Goal: Task Accomplishment & Management: Use online tool/utility

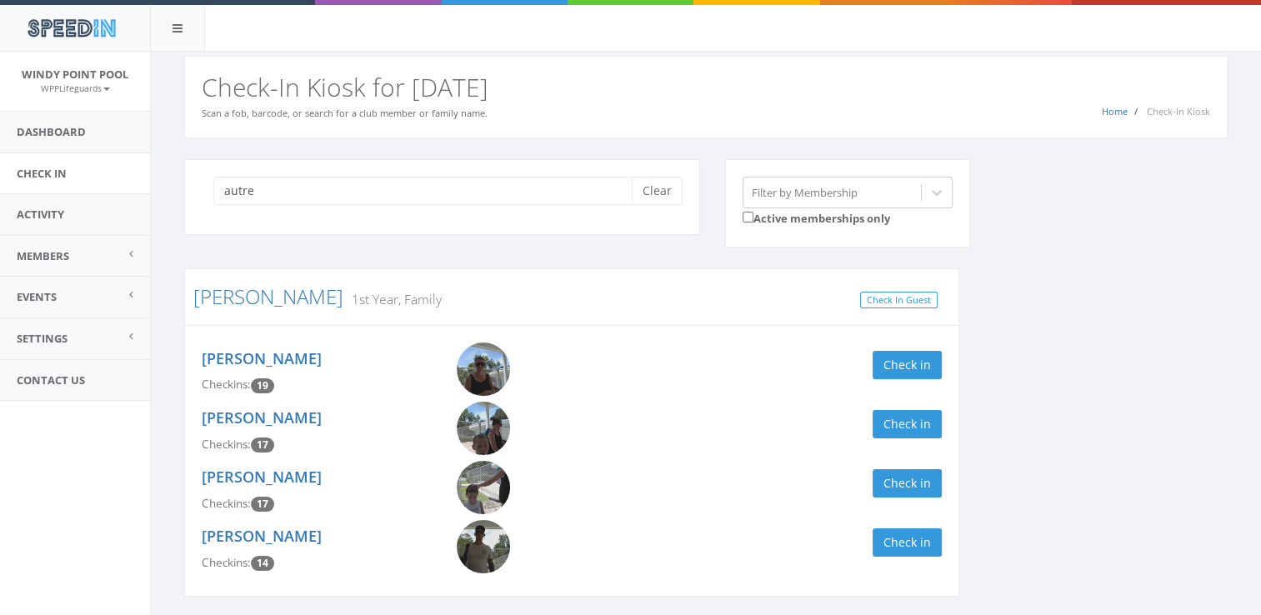
type input "autre"
click at [1147, 374] on div "autre Clear Filter by Membership Active memberships only [PERSON_NAME] 1st Year…" at bounding box center [706, 388] width 1068 height 459
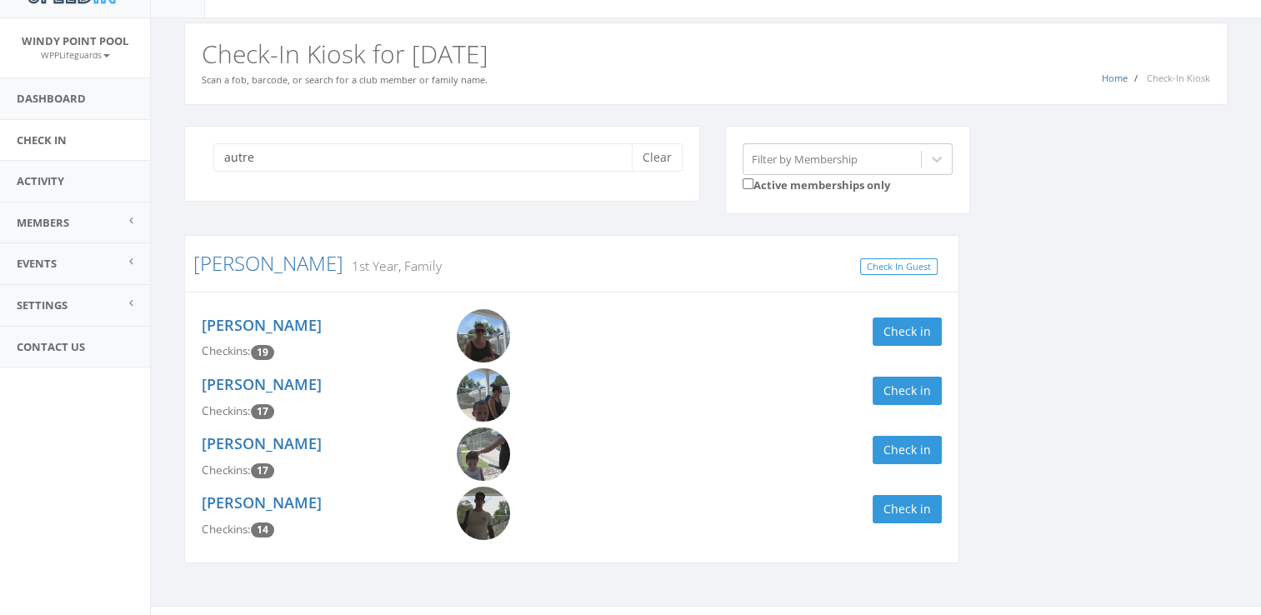
scroll to position [56, 0]
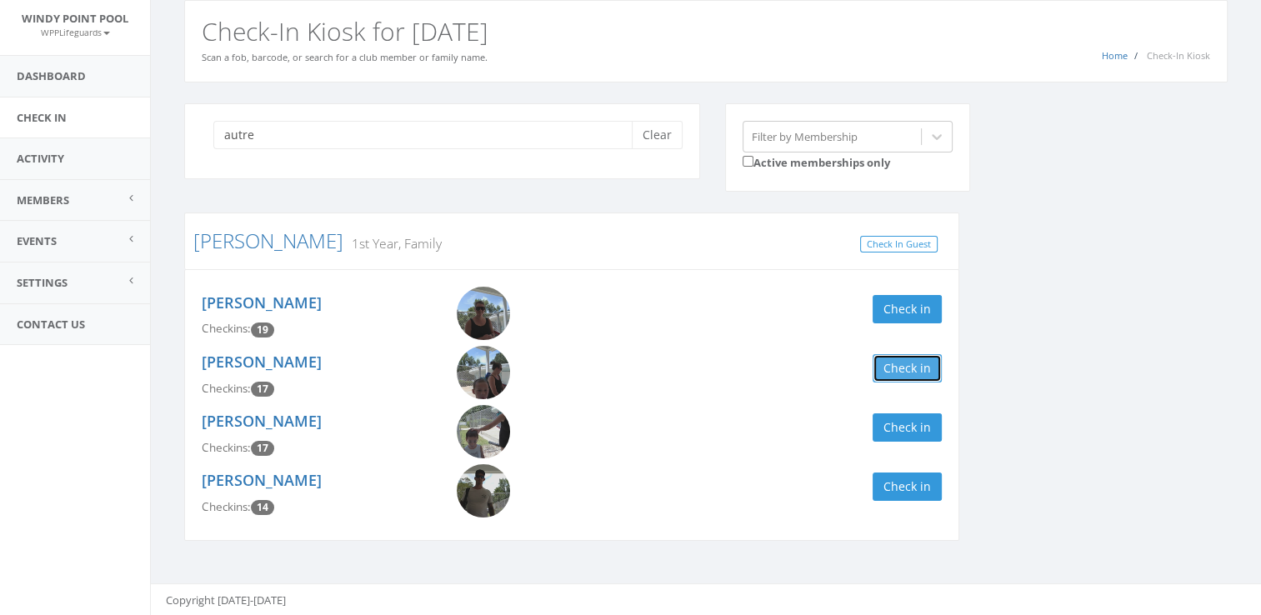
click at [905, 368] on button "Check in" at bounding box center [906, 368] width 69 height 28
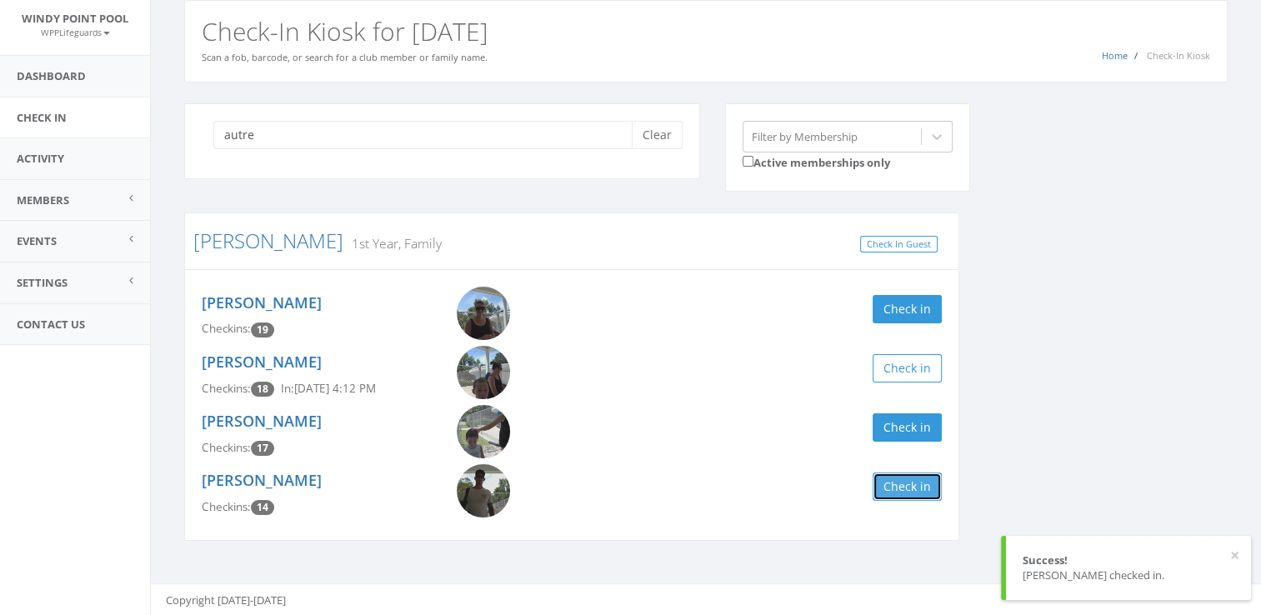
click at [900, 487] on button "Check in" at bounding box center [906, 486] width 69 height 28
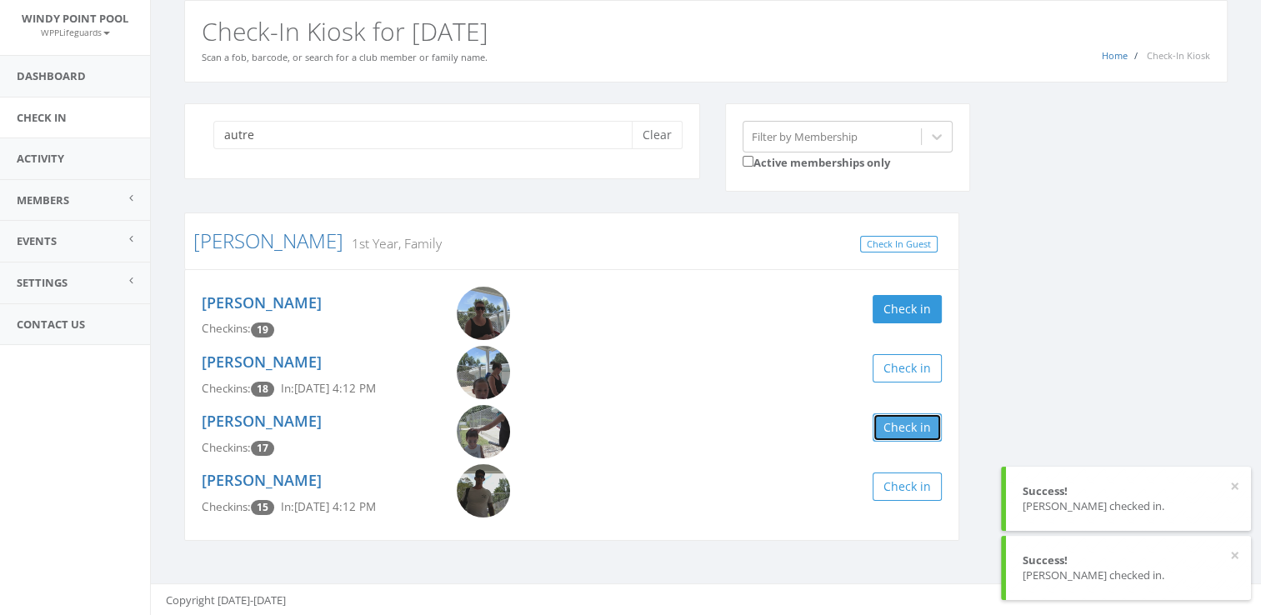
click at [902, 433] on button "Check in" at bounding box center [906, 427] width 69 height 28
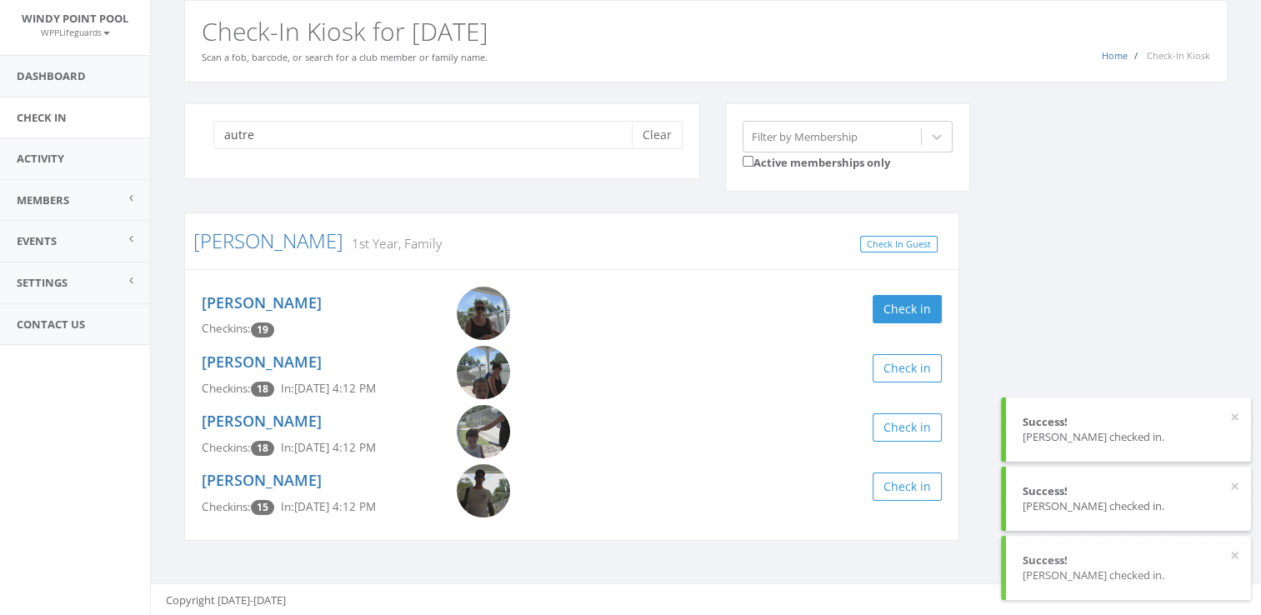
click at [905, 288] on div "[PERSON_NAME] Checkins: 19 Check in" at bounding box center [571, 316] width 765 height 59
click at [909, 307] on button "Check in" at bounding box center [906, 309] width 69 height 28
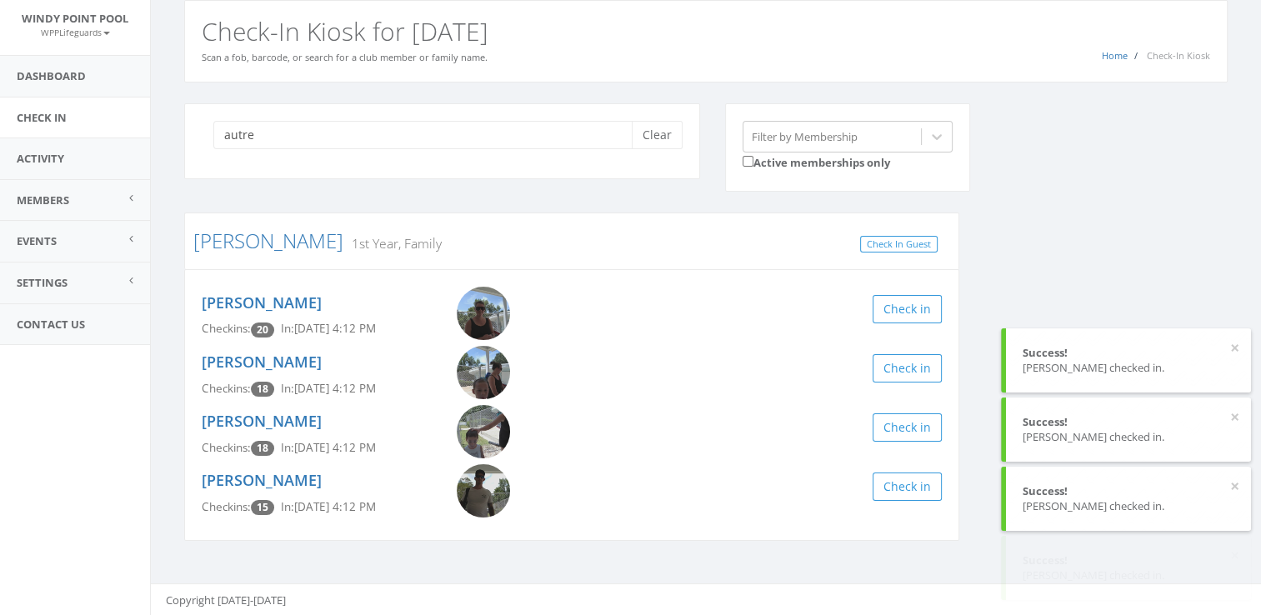
click at [998, 267] on div "autre Clear Filter by Membership Active memberships only [PERSON_NAME] 1st Year…" at bounding box center [706, 332] width 1068 height 459
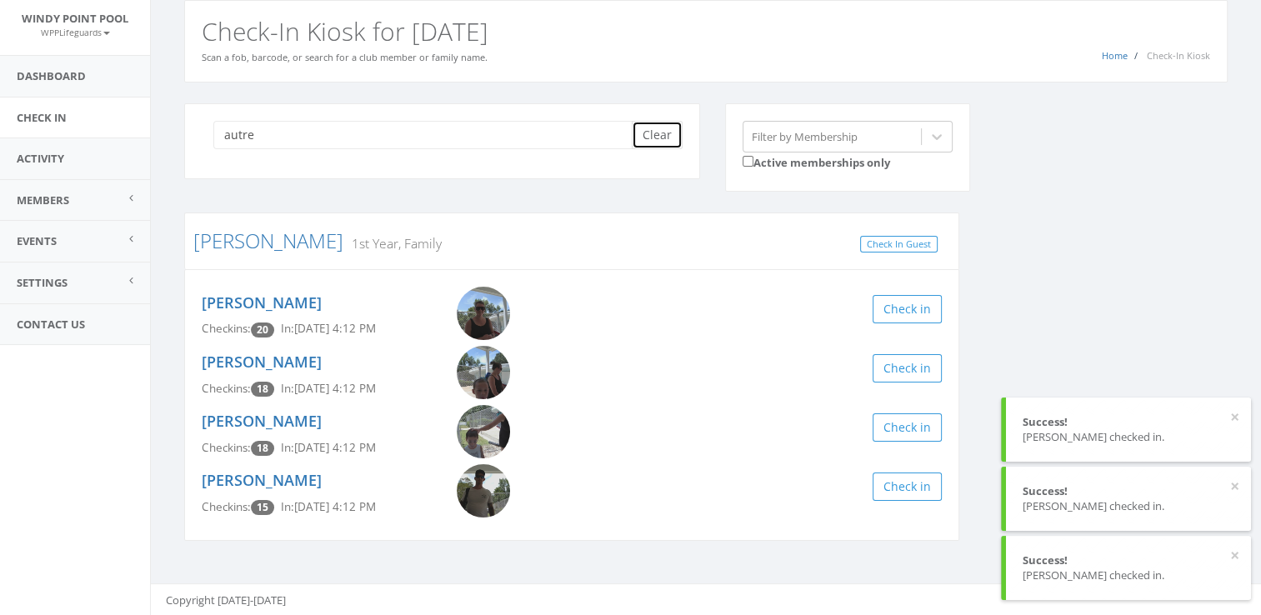
click at [656, 133] on button "Clear" at bounding box center [657, 135] width 51 height 28
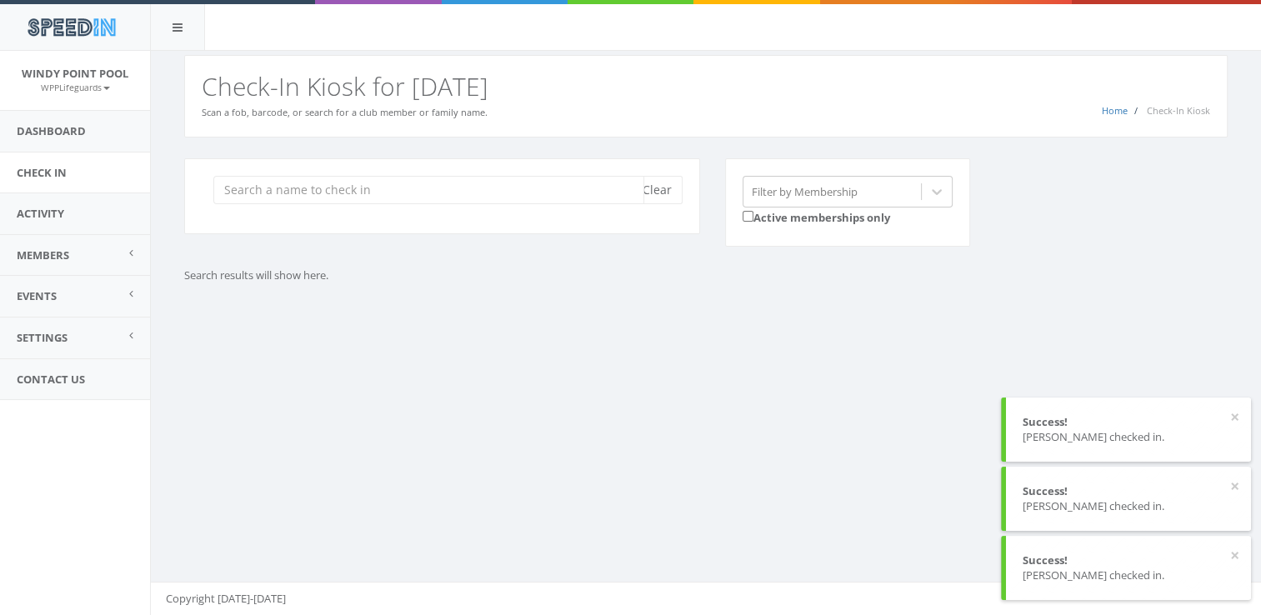
scroll to position [0, 0]
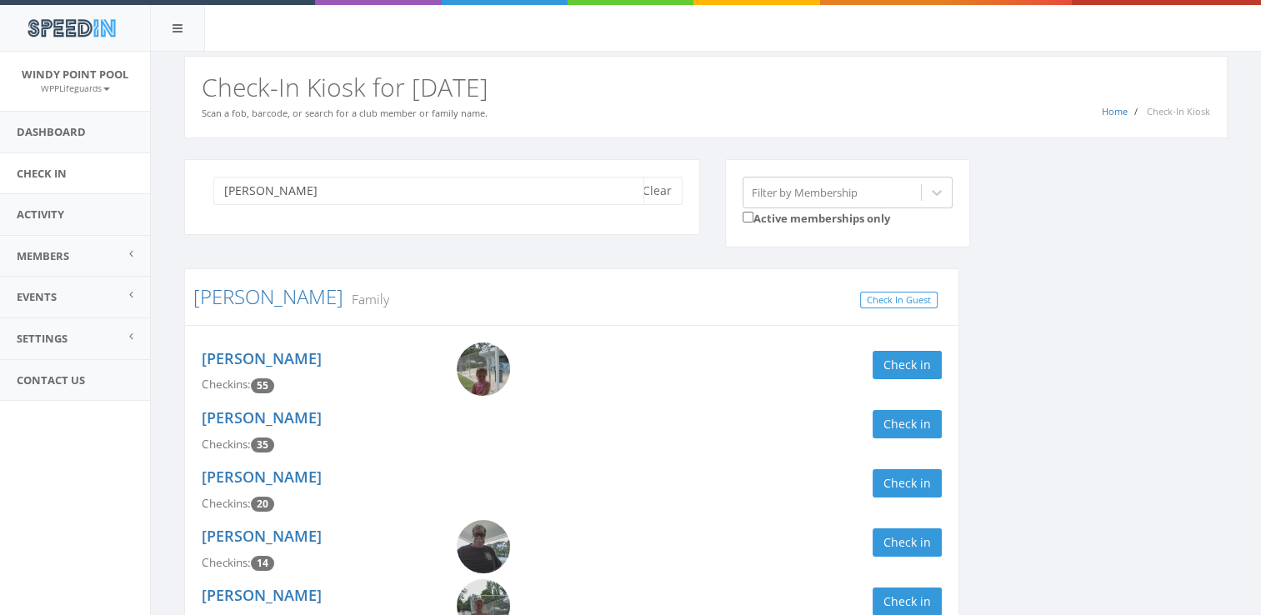
type input "[PERSON_NAME]"
click at [1033, 288] on div "[PERSON_NAME] Clear Filter by Membership Active memberships only [PERSON_NAME] …" at bounding box center [706, 477] width 1068 height 637
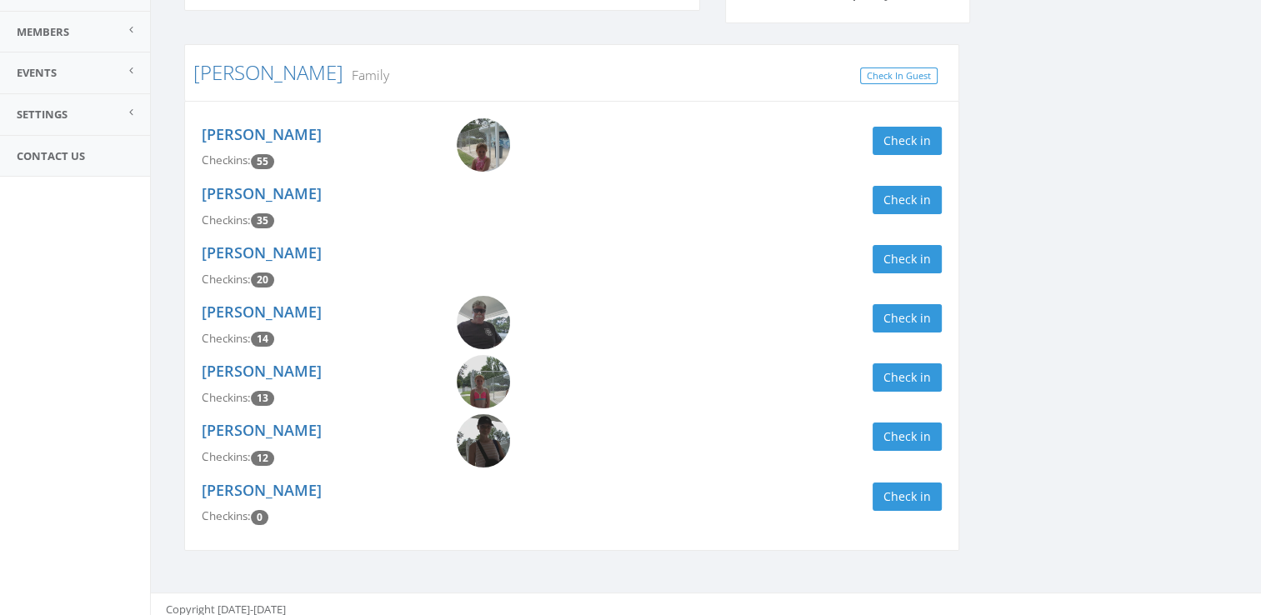
scroll to position [233, 0]
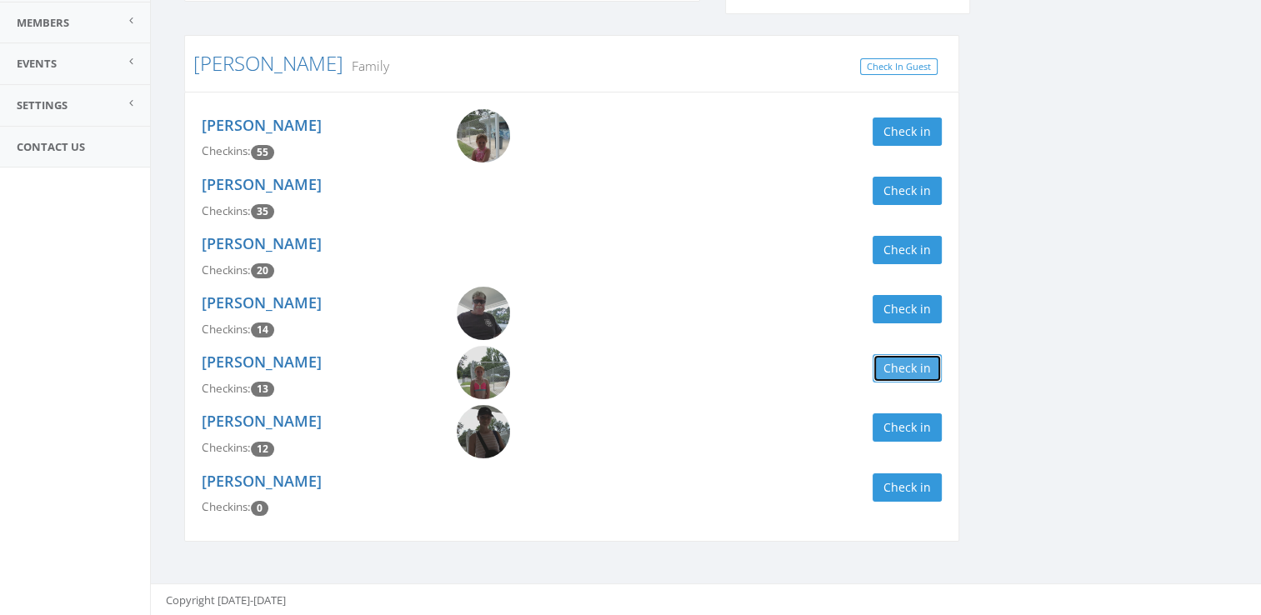
click at [893, 371] on button "Check in" at bounding box center [906, 368] width 69 height 28
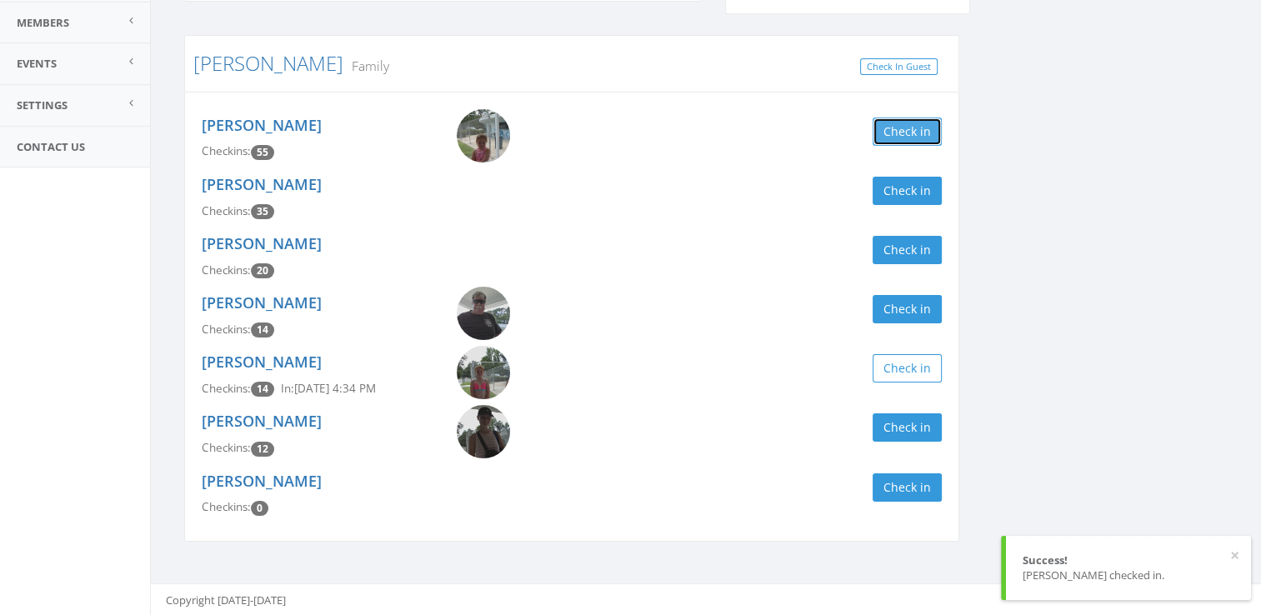
click at [913, 132] on button "Check in" at bounding box center [906, 131] width 69 height 28
click at [913, 197] on button "Check in" at bounding box center [906, 191] width 69 height 28
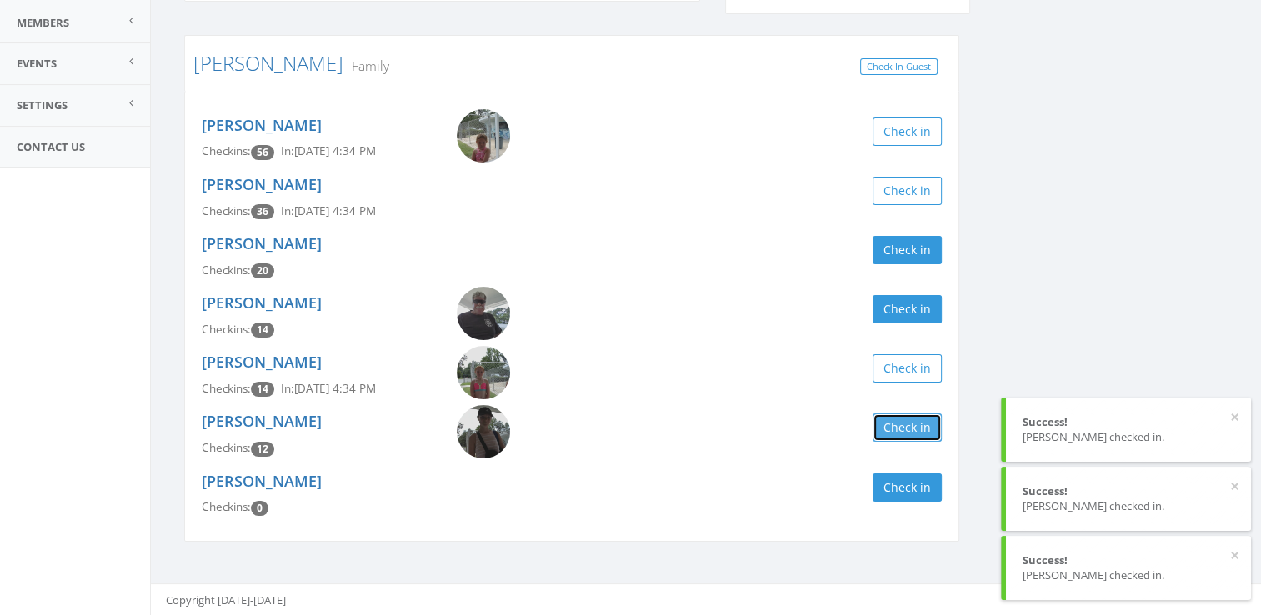
click at [892, 427] on button "Check in" at bounding box center [906, 427] width 69 height 28
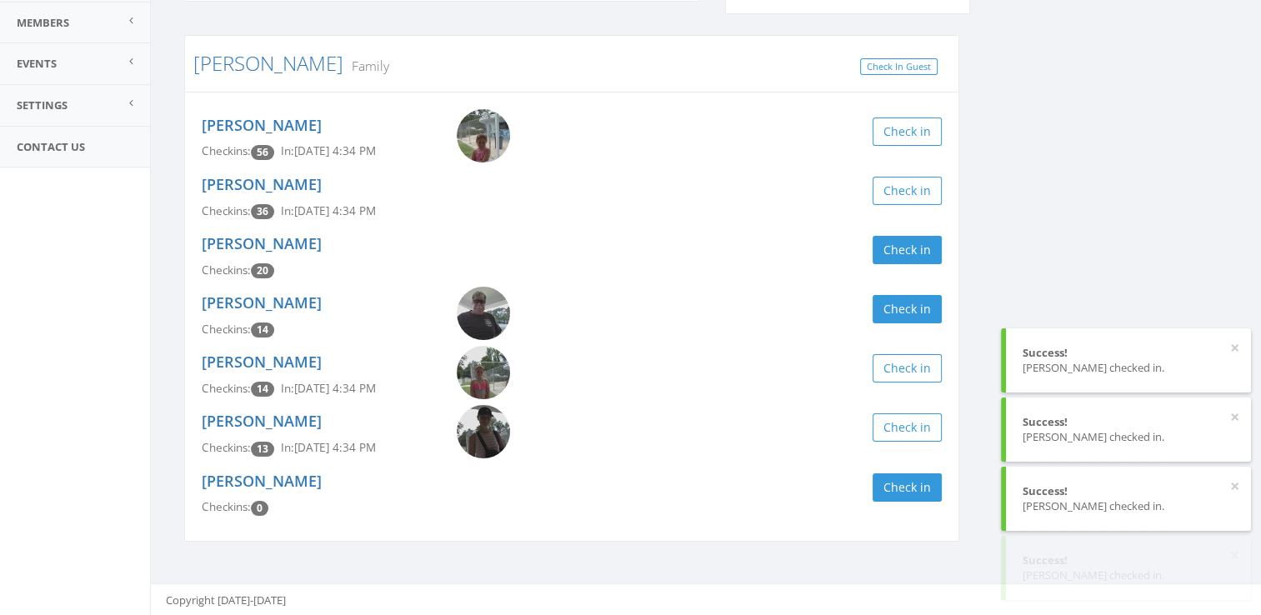
click at [993, 297] on div "[PERSON_NAME] Clear Filter by Membership Active memberships only [PERSON_NAME] …" at bounding box center [706, 244] width 1068 height 637
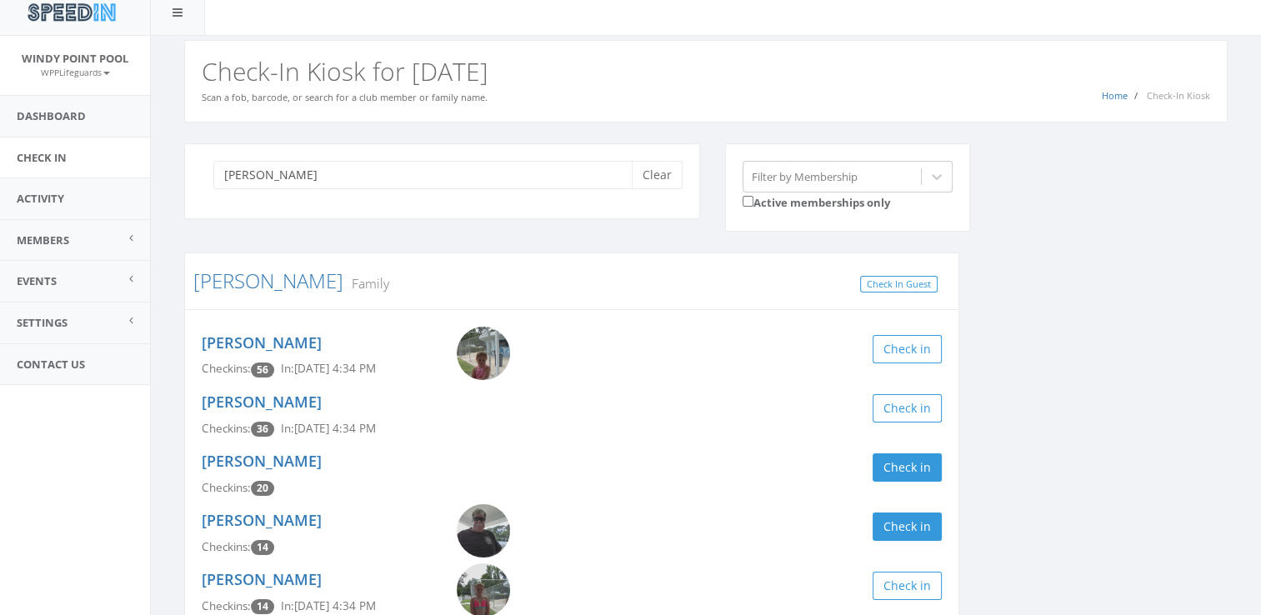
scroll to position [0, 0]
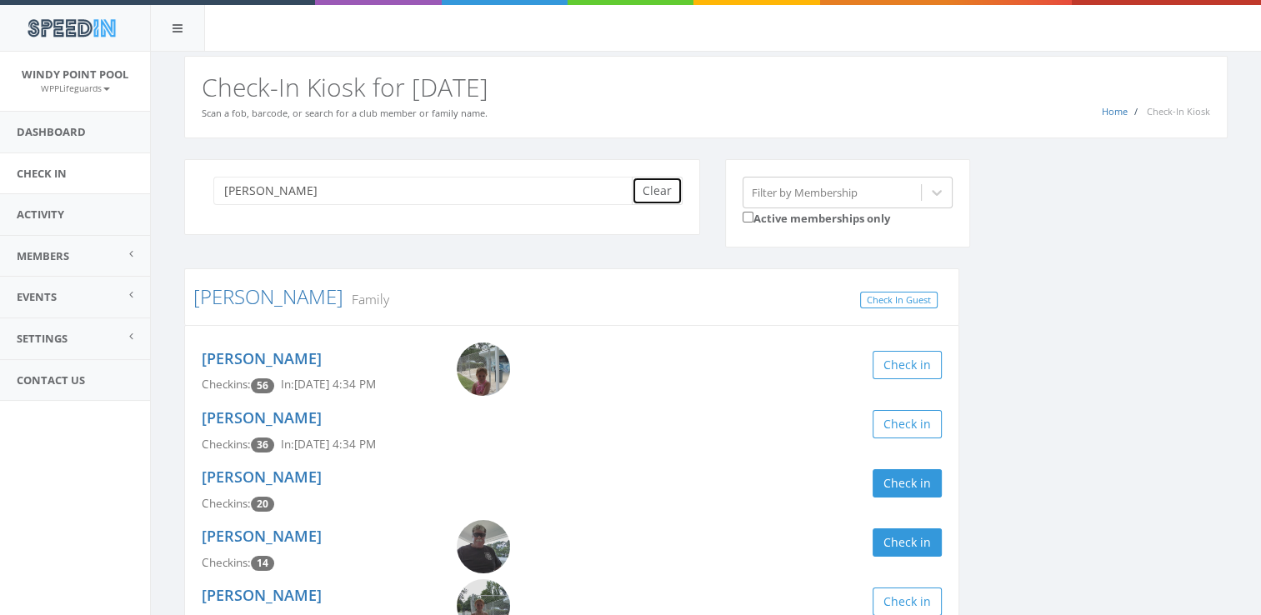
click at [653, 188] on button "Clear" at bounding box center [657, 191] width 51 height 28
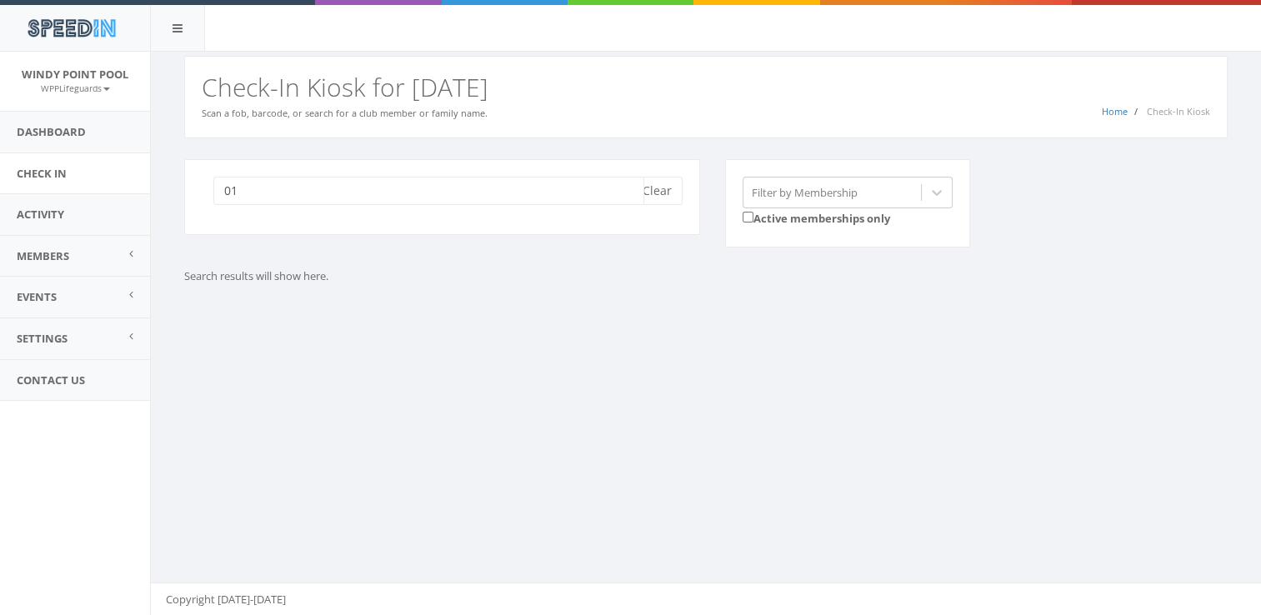
type input "0"
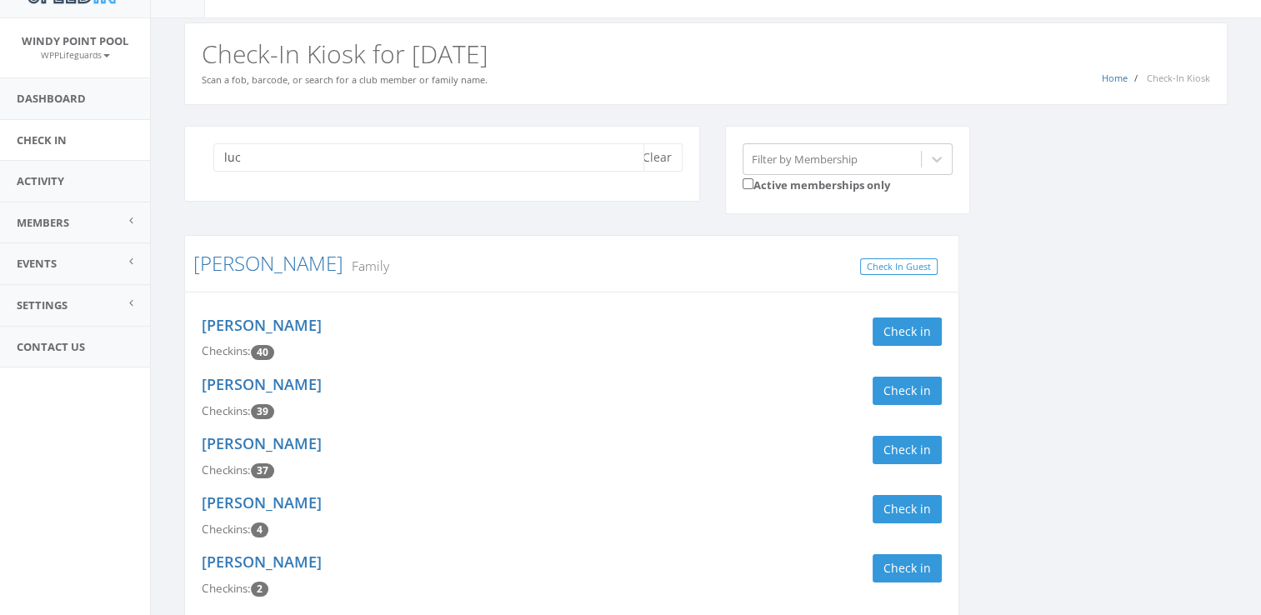
click at [579, 162] on input "luc" at bounding box center [428, 157] width 431 height 28
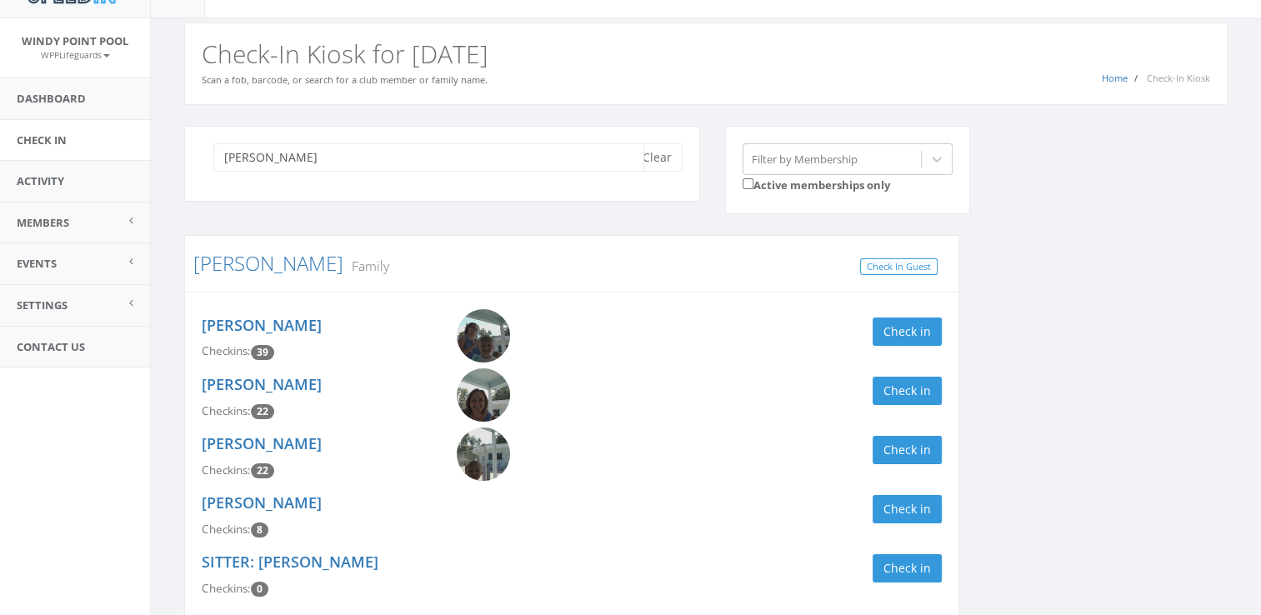
type input "[PERSON_NAME]"
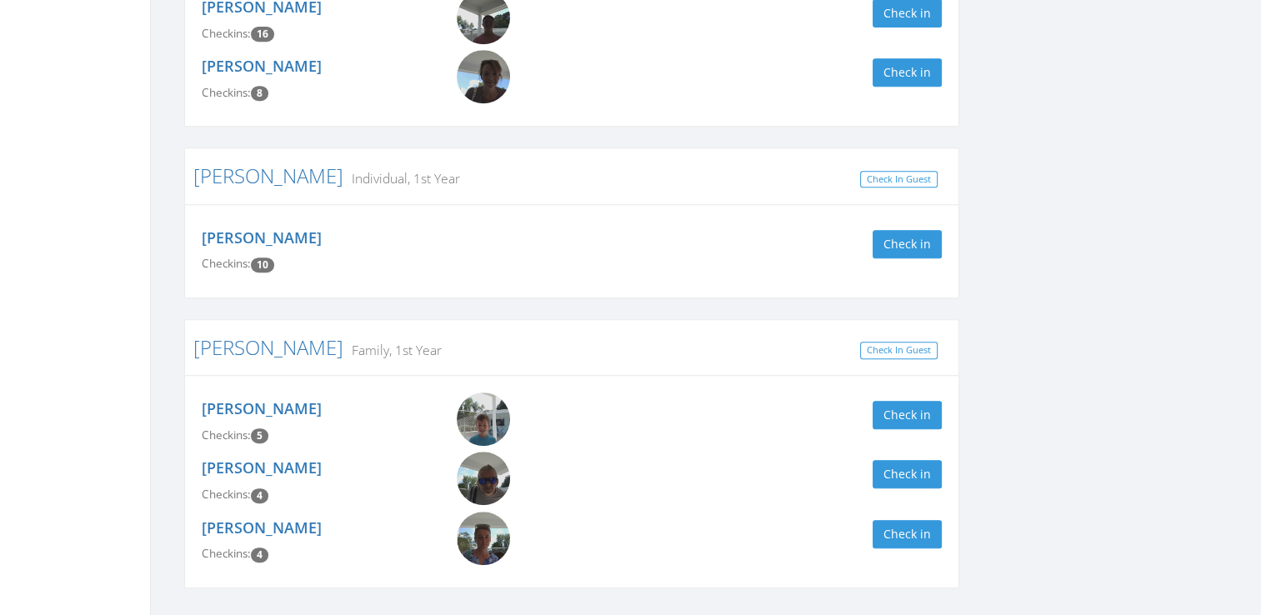
scroll to position [767, 0]
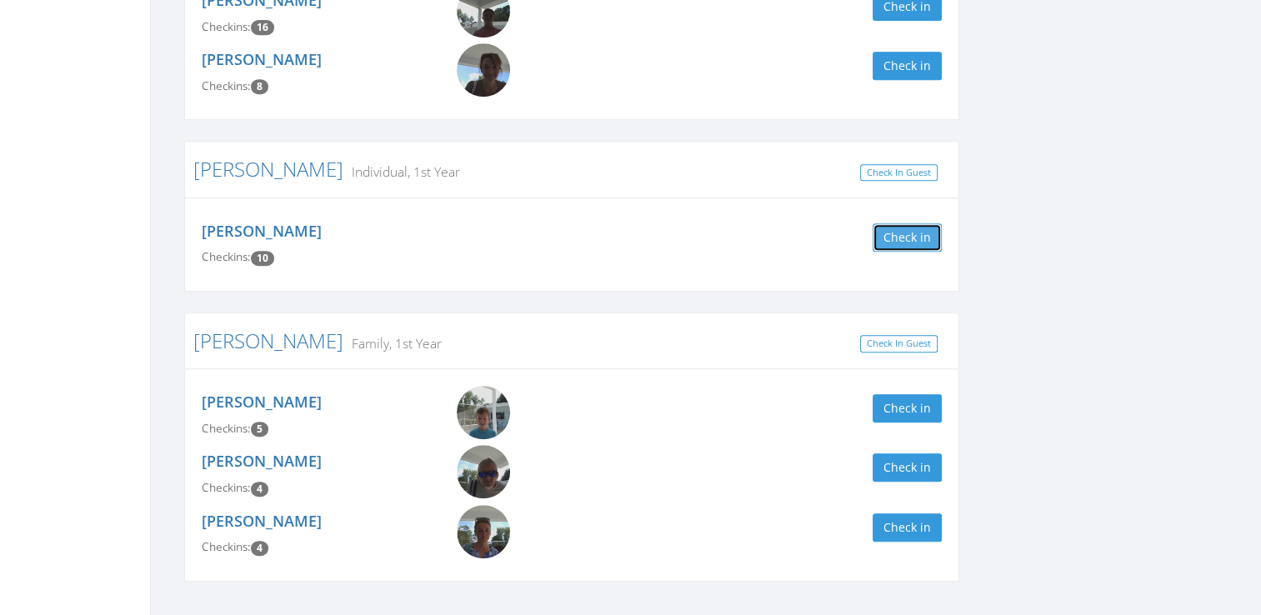
click at [907, 231] on button "Check in" at bounding box center [906, 237] width 69 height 28
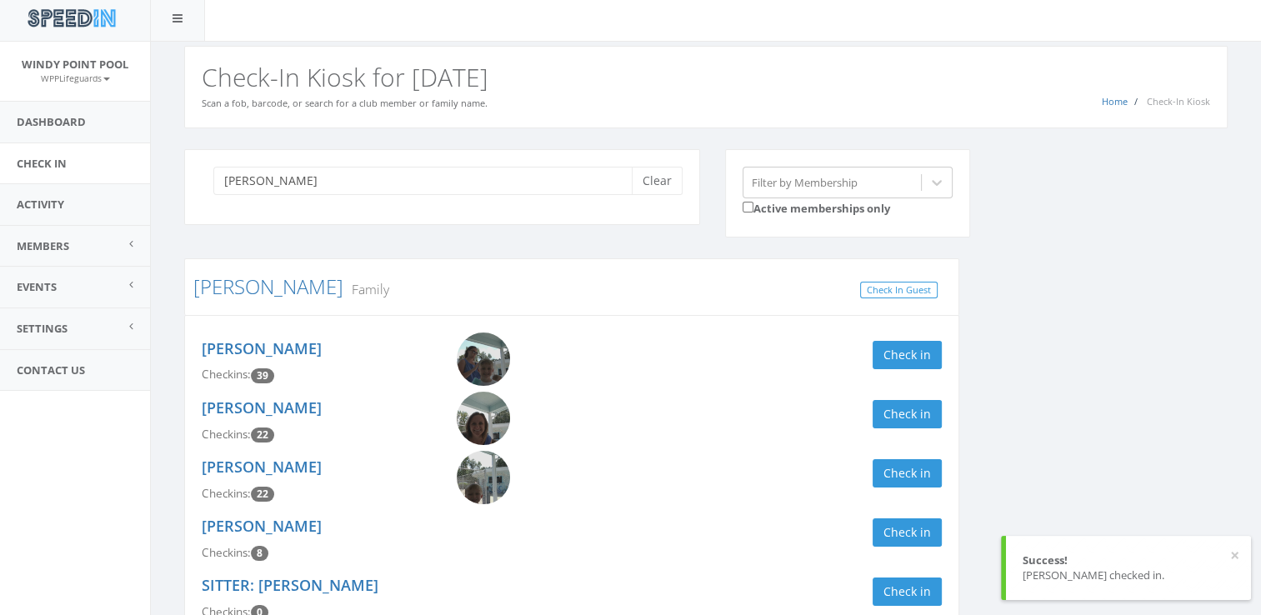
scroll to position [0, 0]
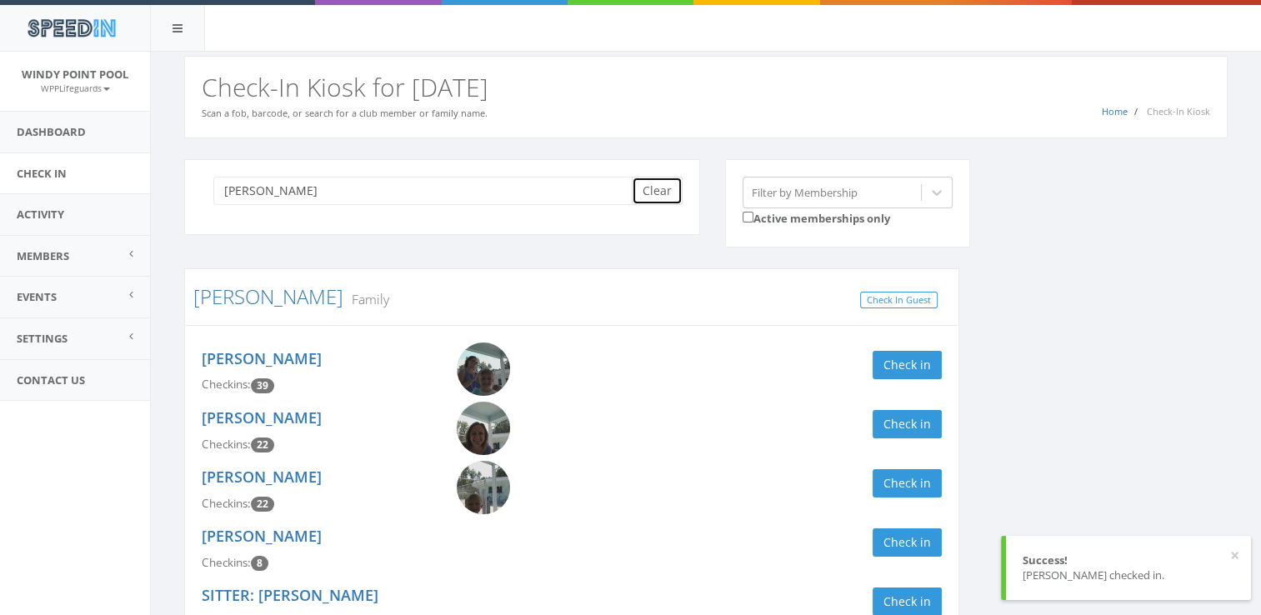
click at [673, 195] on button "Clear" at bounding box center [657, 191] width 51 height 28
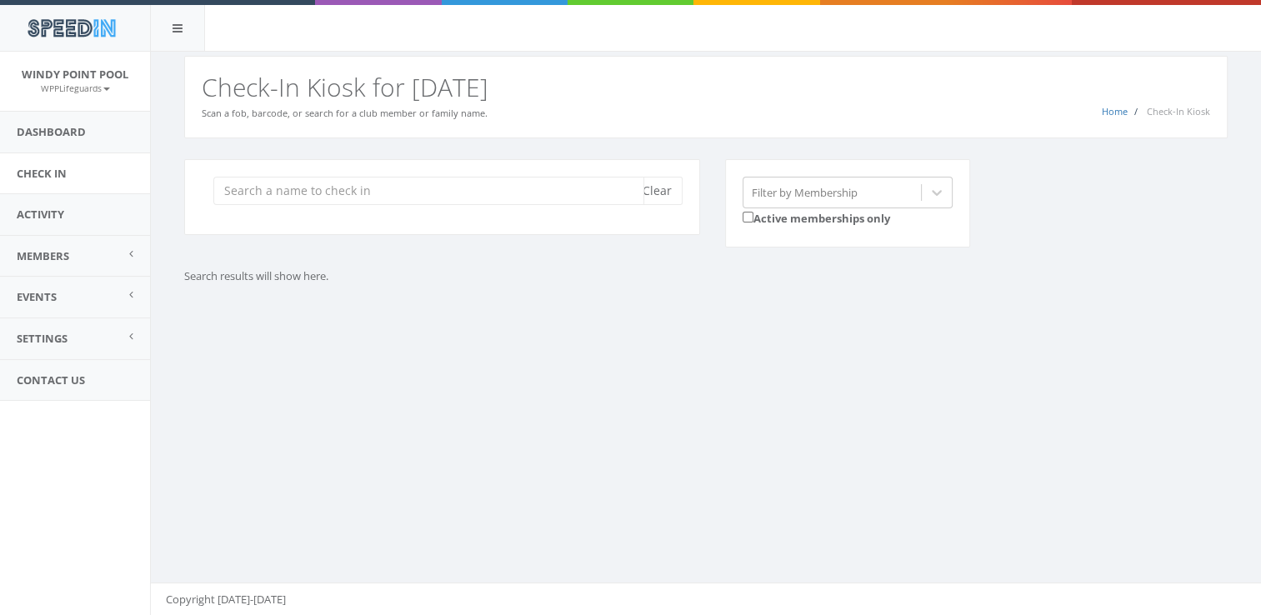
click at [400, 180] on input "search" at bounding box center [428, 191] width 431 height 28
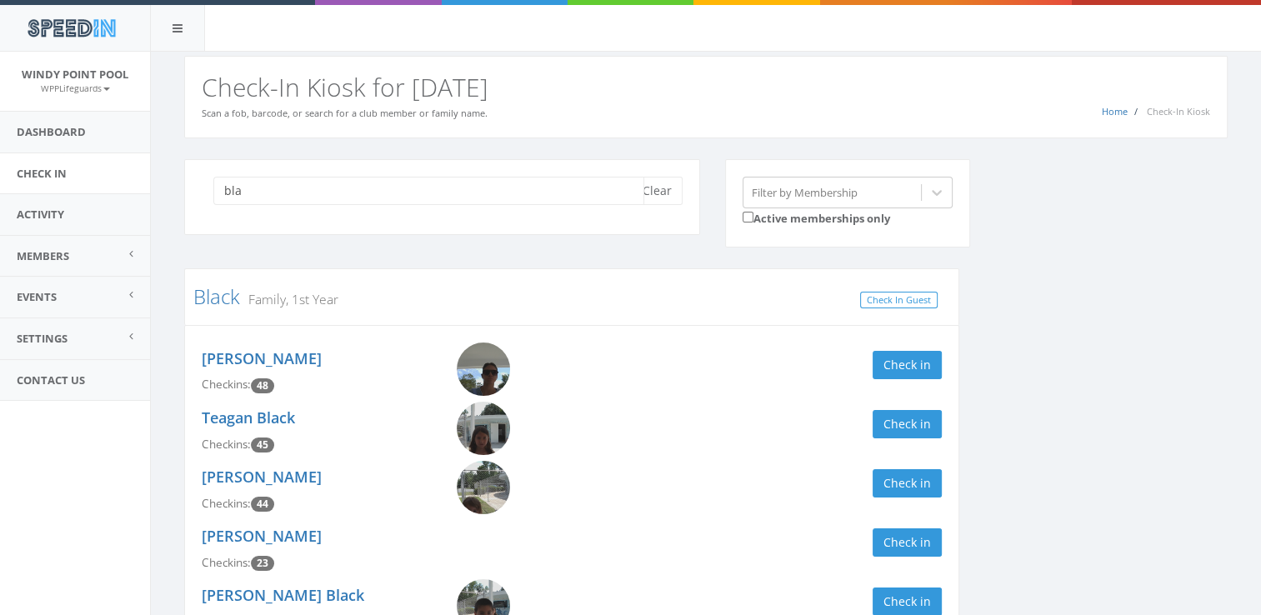
type input "bla"
click at [1109, 252] on div "bla Clear Filter by Membership Active memberships only" at bounding box center [712, 214] width 1081 height 110
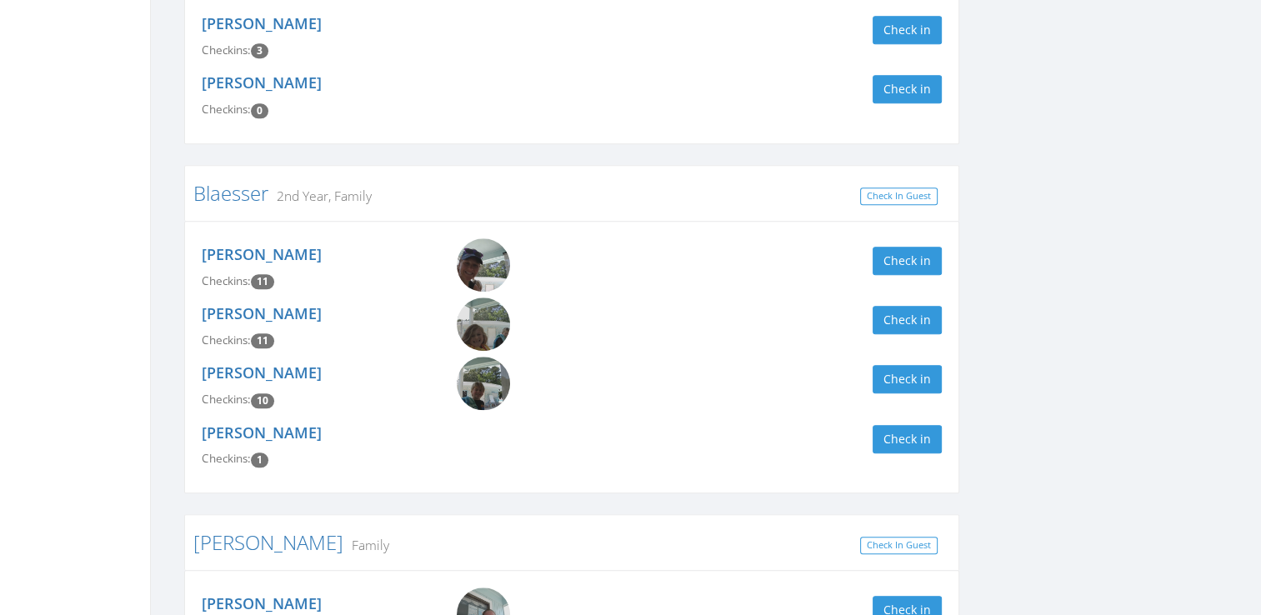
scroll to position [1600, 0]
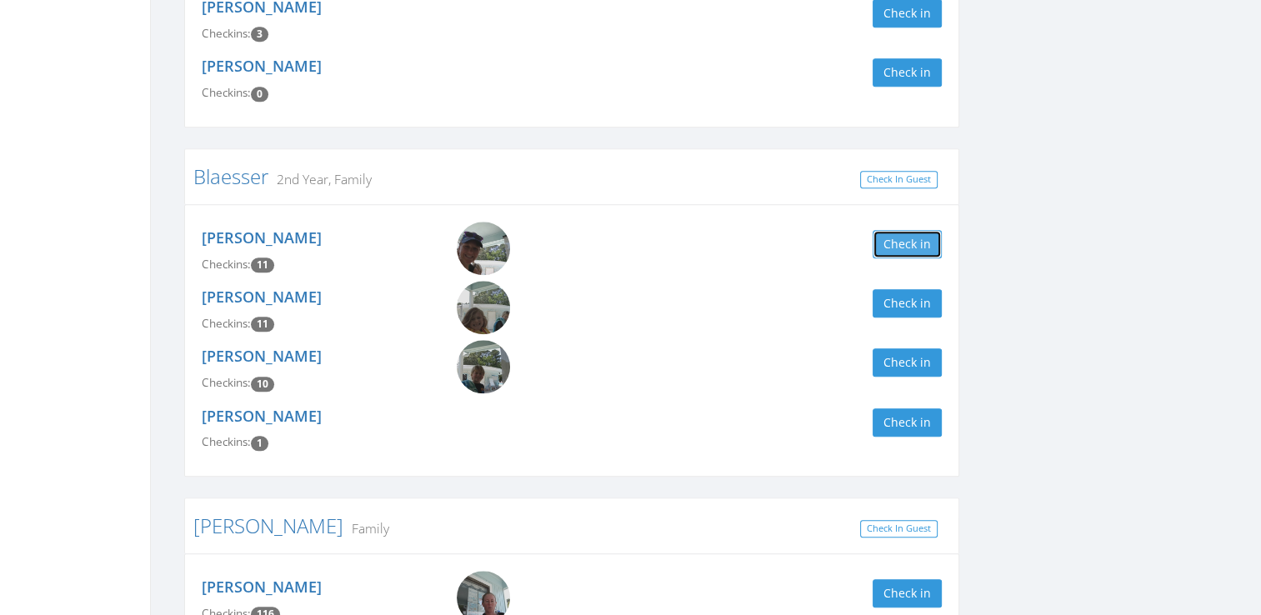
click at [937, 230] on button "Check in" at bounding box center [906, 244] width 69 height 28
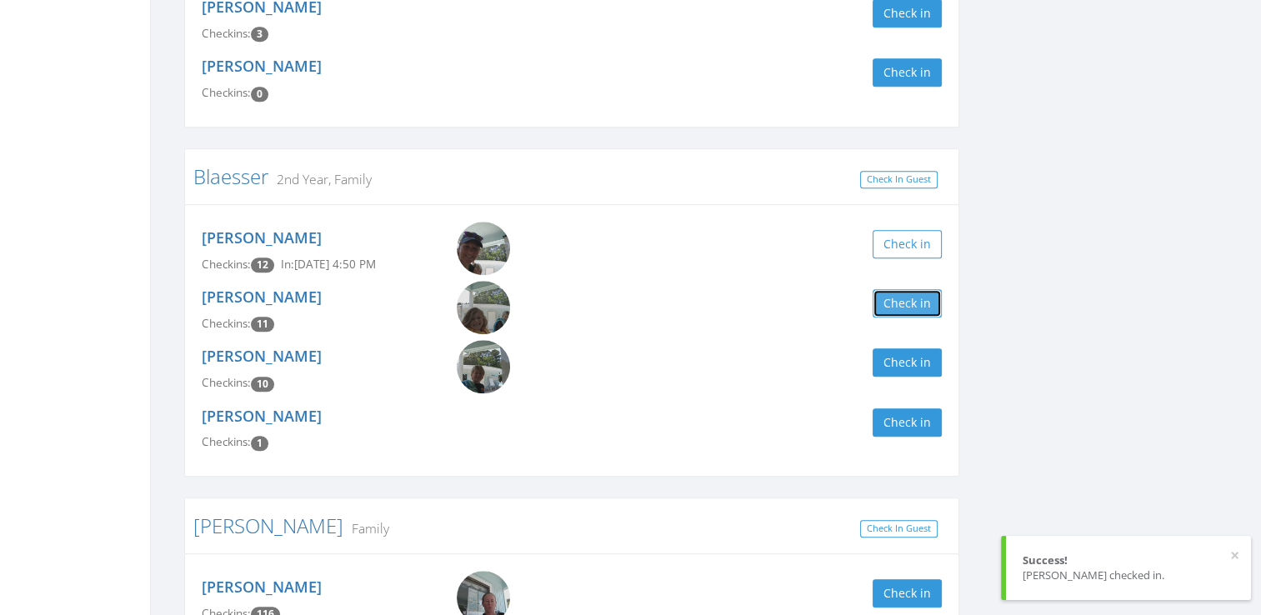
click at [915, 298] on button "Check in" at bounding box center [906, 303] width 69 height 28
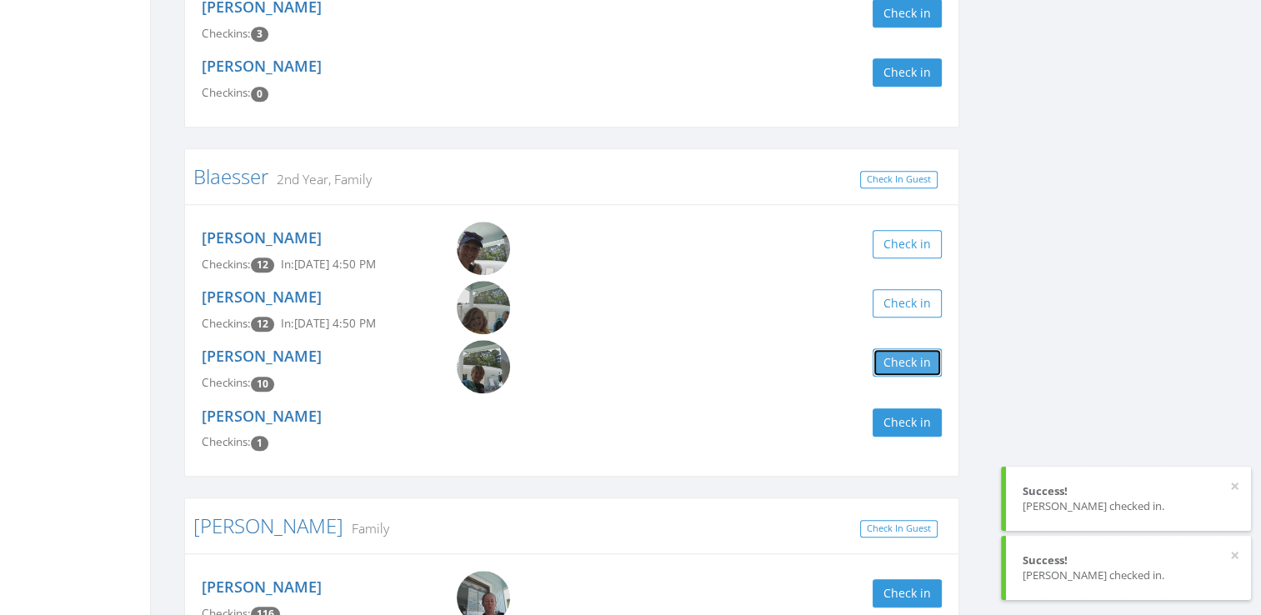
click at [926, 348] on button "Check in" at bounding box center [906, 362] width 69 height 28
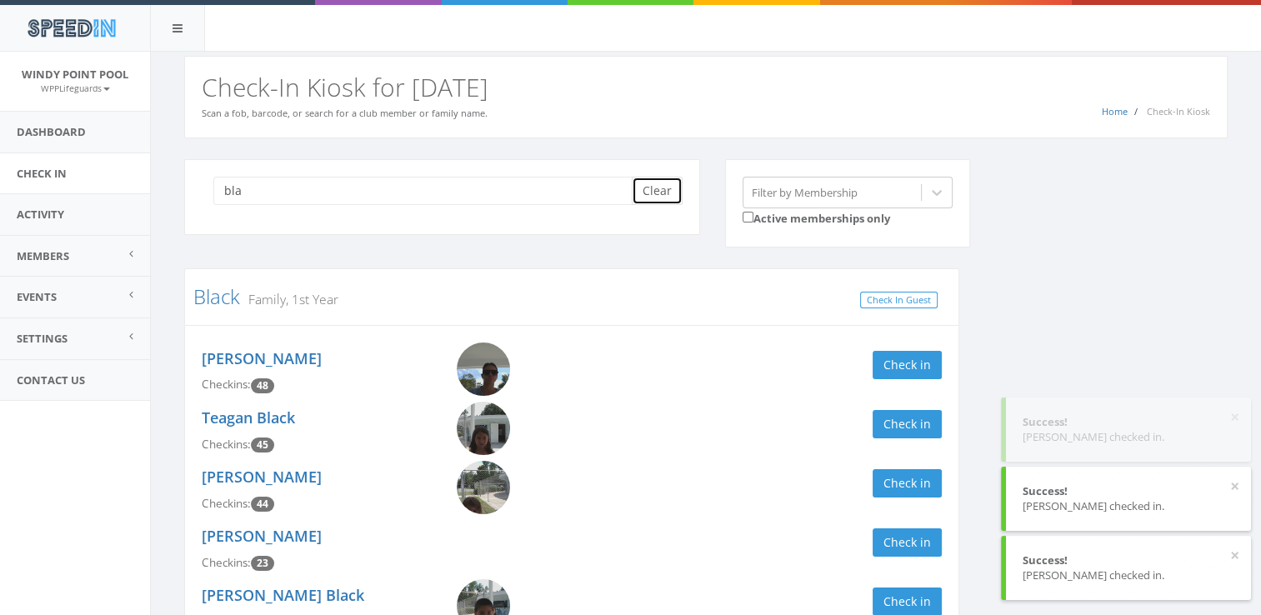
click at [667, 196] on button "Clear" at bounding box center [657, 191] width 51 height 28
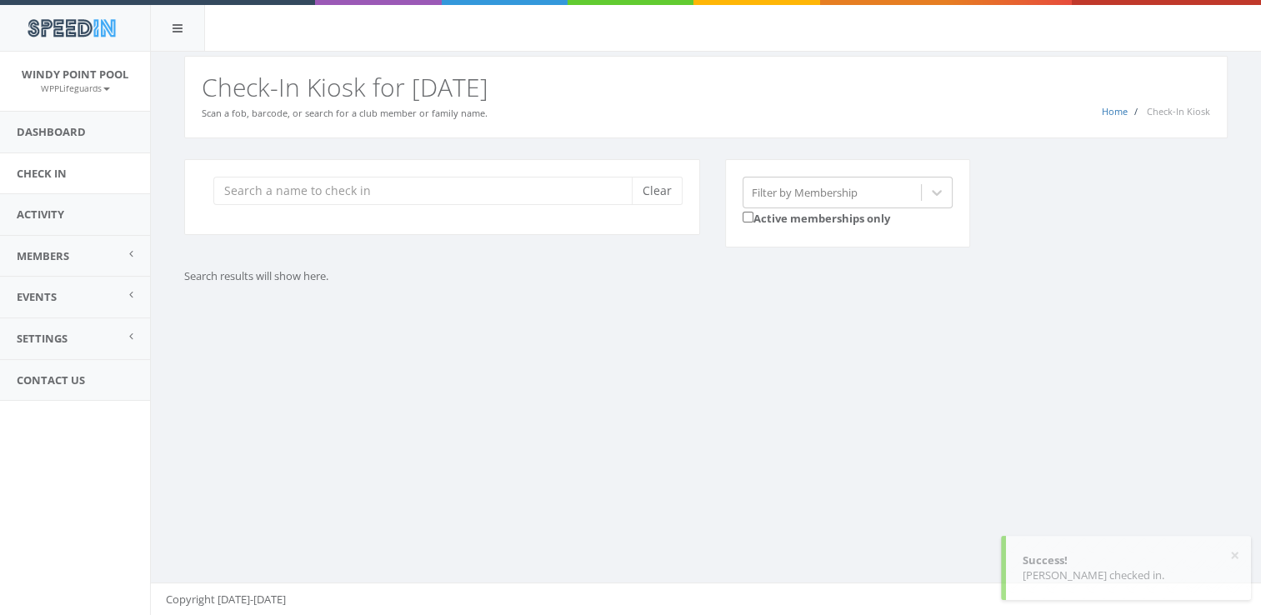
click at [1027, 357] on div "You are using Internet Explorer, which is an old, insecure browser that does no…" at bounding box center [705, 334] width 1111 height 564
